Goal: Complete application form

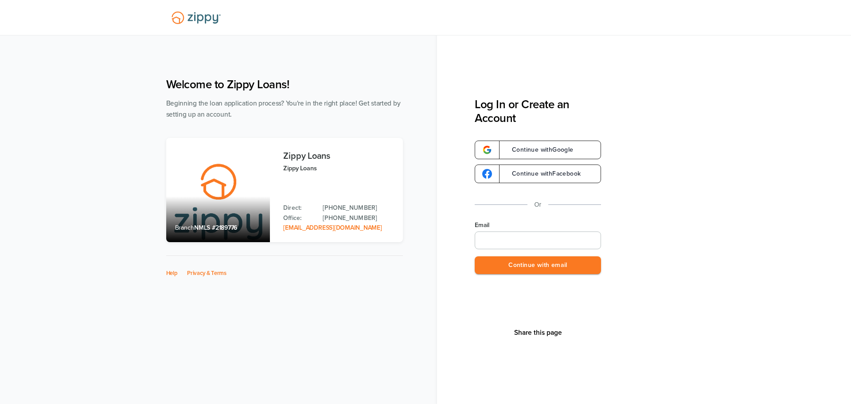
click at [534, 246] on input "Email" at bounding box center [538, 240] width 126 height 18
type input "**********"
click at [556, 271] on button "Continue with email" at bounding box center [538, 265] width 126 height 18
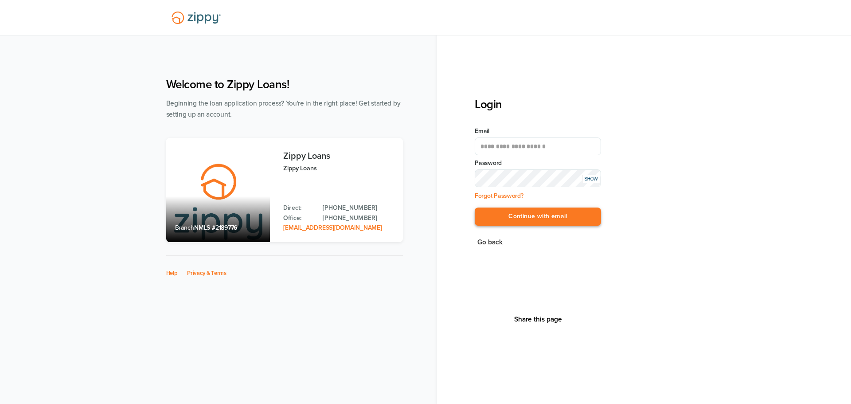
click at [540, 222] on button "Continue with email" at bounding box center [538, 217] width 126 height 18
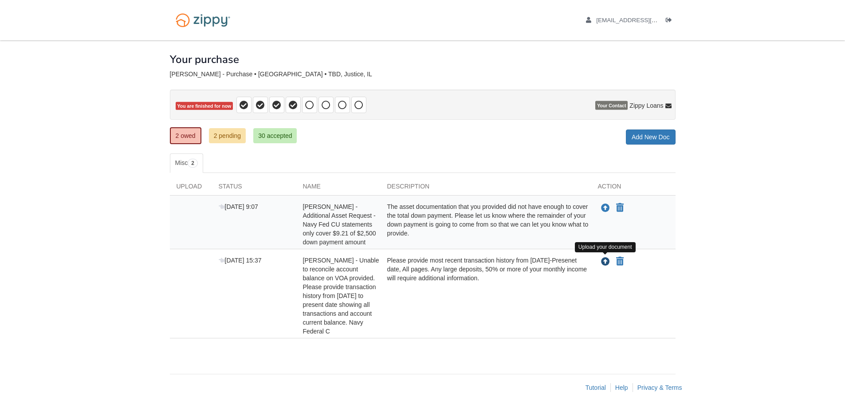
click at [605, 259] on icon "Upload Briana Oden - Unable to reconcile account balance on VOA provided. Pleas…" at bounding box center [605, 262] width 9 height 9
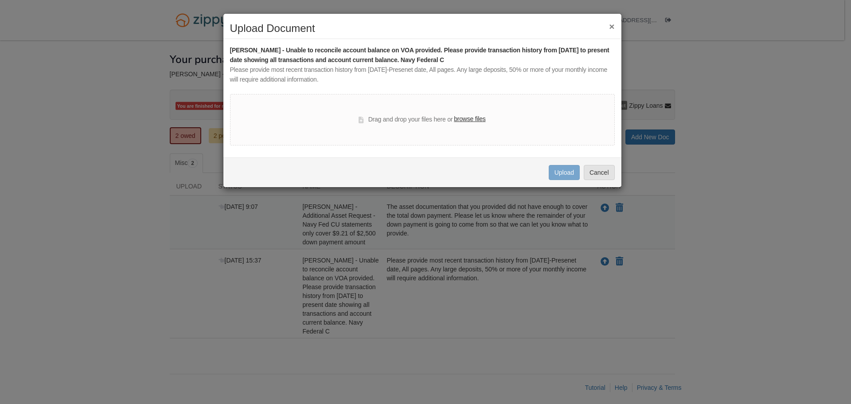
click at [477, 118] on label "browse files" at bounding box center [469, 119] width 31 height 10
click at [0, 0] on input "browse files" at bounding box center [0, 0] width 0 height 0
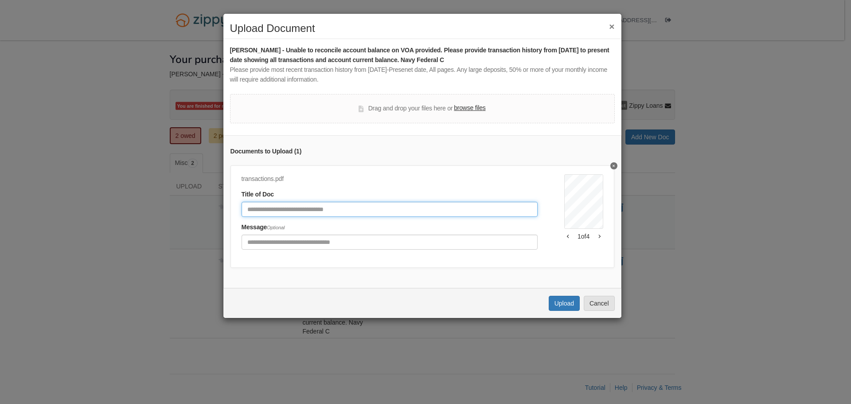
click at [392, 215] on input "Document Title" at bounding box center [390, 209] width 296 height 15
type input "**********"
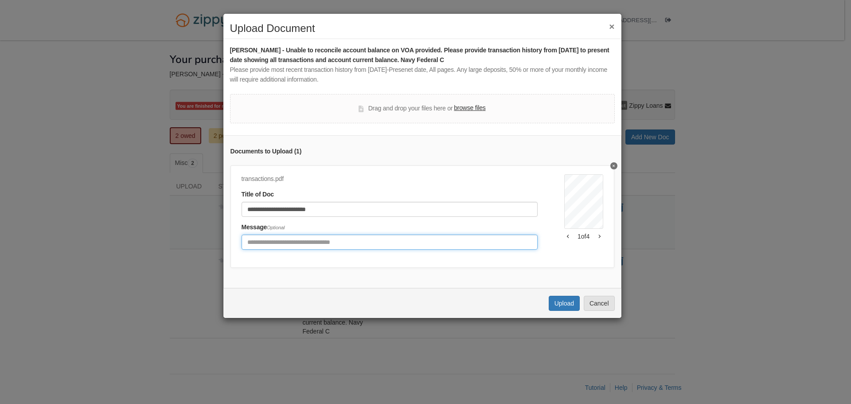
click at [303, 237] on input "Include any comments on this document" at bounding box center [390, 242] width 296 height 15
type input "*"
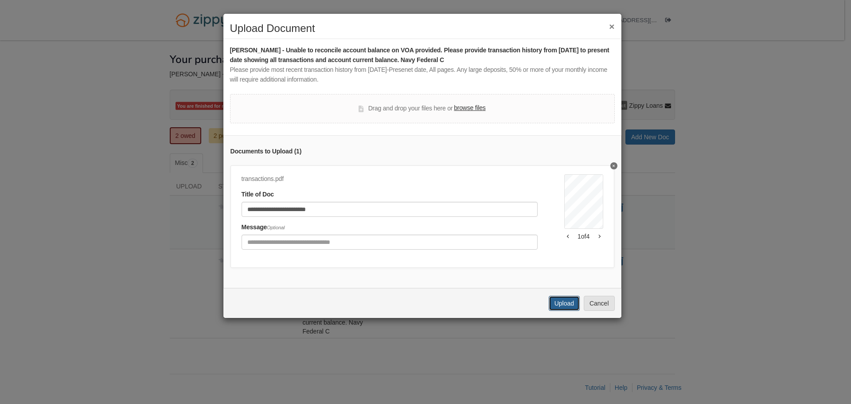
click at [566, 309] on button "Upload" at bounding box center [564, 303] width 31 height 15
